Goal: Transaction & Acquisition: Purchase product/service

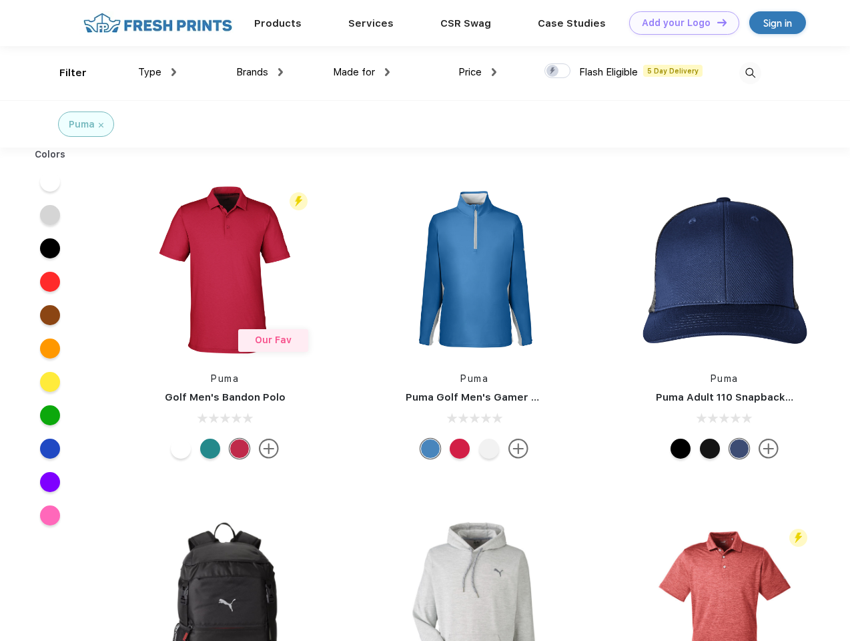
click at [679, 23] on link "Add your Logo Design Tool" at bounding box center [684, 22] width 110 height 23
click at [0, 0] on div "Design Tool" at bounding box center [0, 0] width 0 height 0
click at [716, 22] on link "Add your Logo Design Tool" at bounding box center [684, 22] width 110 height 23
click at [64, 73] on div "Filter" at bounding box center [72, 72] width 27 height 15
click at [158, 72] on span "Type" at bounding box center [149, 72] width 23 height 12
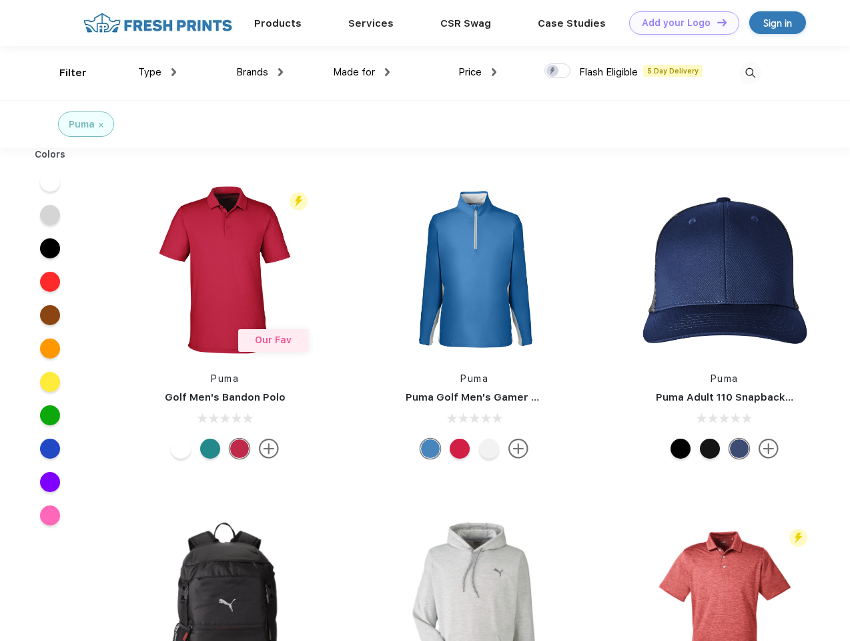
click at [260, 72] on span "Brands" at bounding box center [252, 72] width 32 height 12
click at [362, 72] on span "Made for" at bounding box center [354, 72] width 42 height 12
click at [478, 72] on span "Price" at bounding box center [470, 72] width 23 height 12
click at [558, 71] on div at bounding box center [558, 70] width 26 height 15
click at [553, 71] on input "checkbox" at bounding box center [549, 67] width 9 height 9
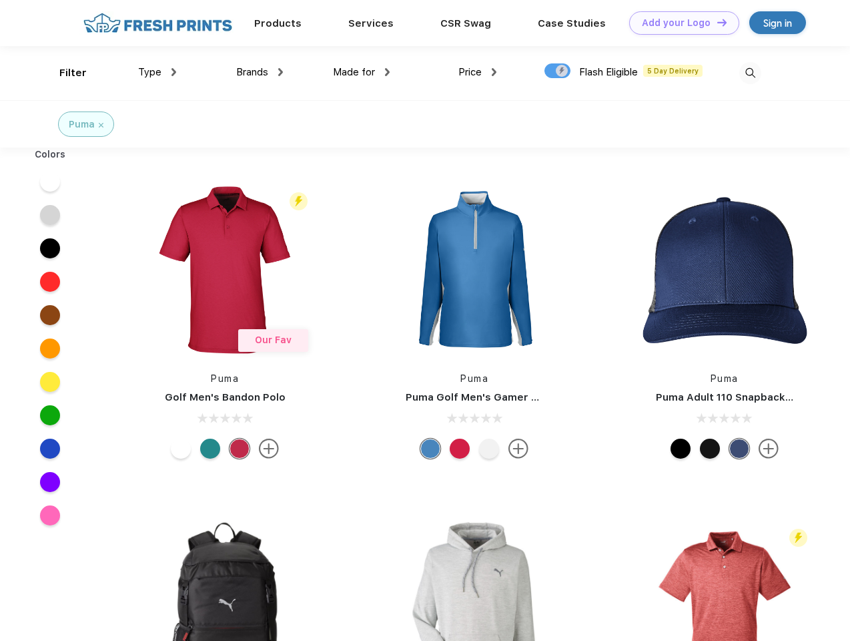
click at [750, 73] on img at bounding box center [750, 73] width 22 height 22
